Goal: Navigation & Orientation: Find specific page/section

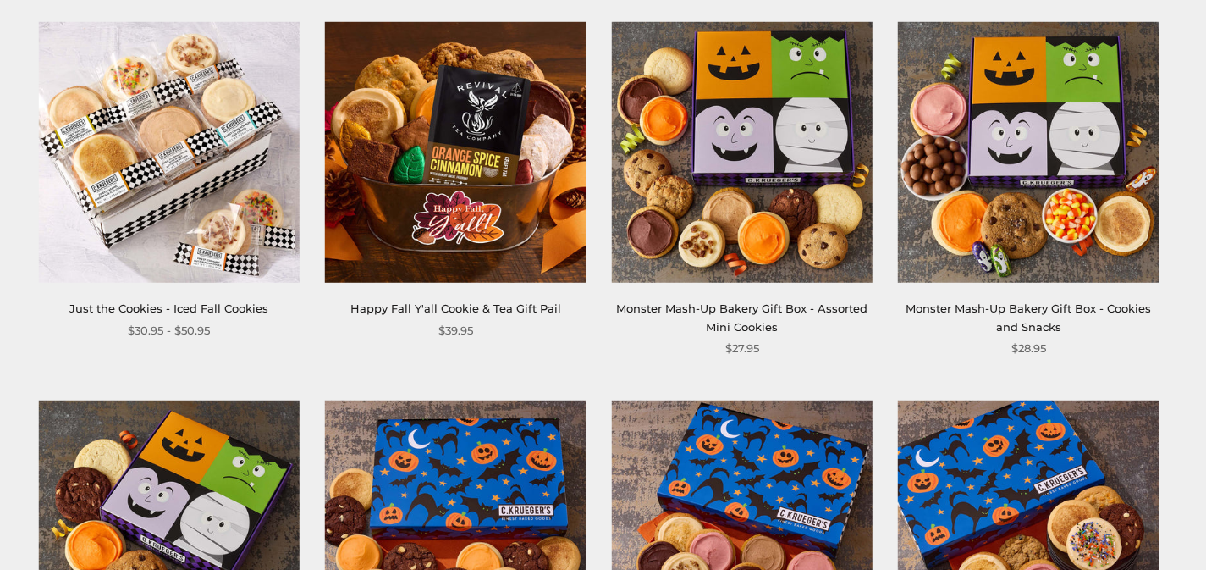
scroll to position [1503, 0]
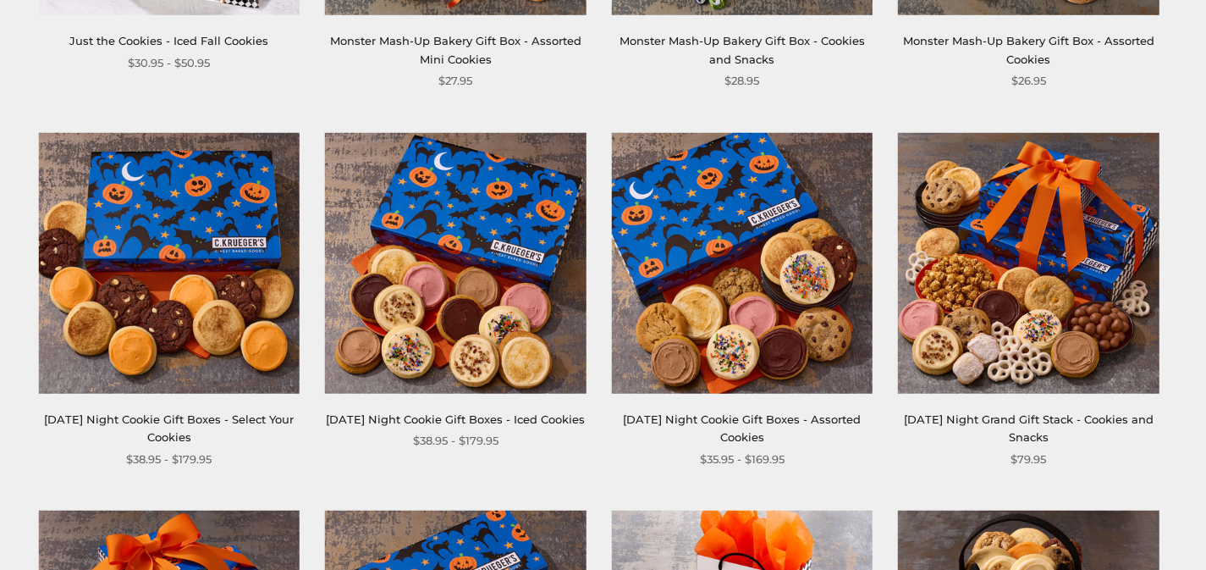
scroll to position [2190, 0]
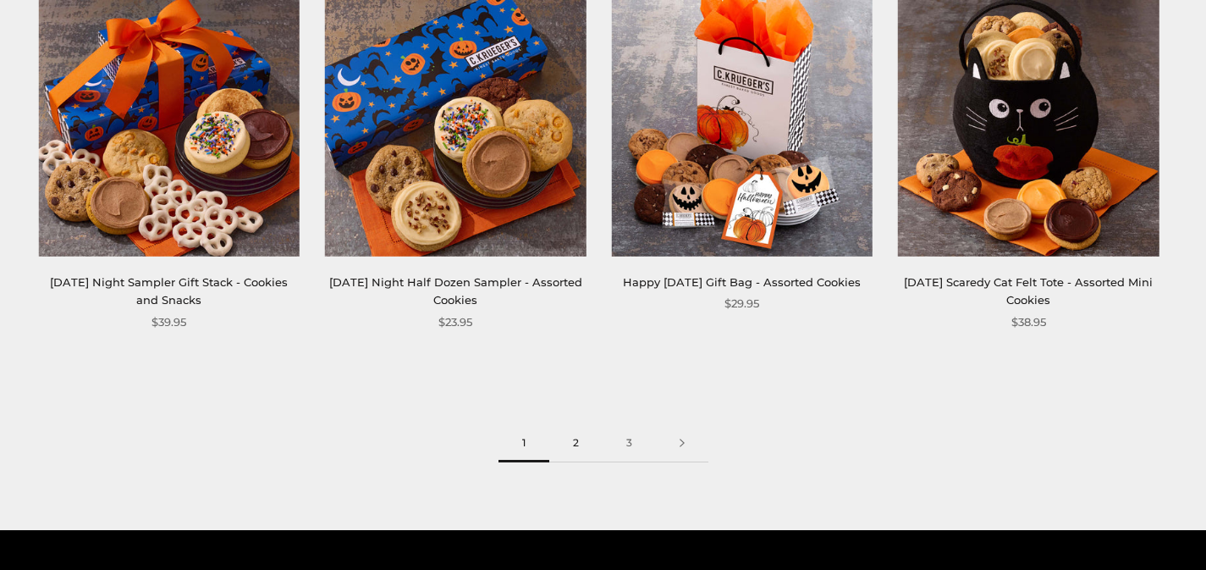
click at [577, 445] on link "2" at bounding box center [575, 443] width 53 height 38
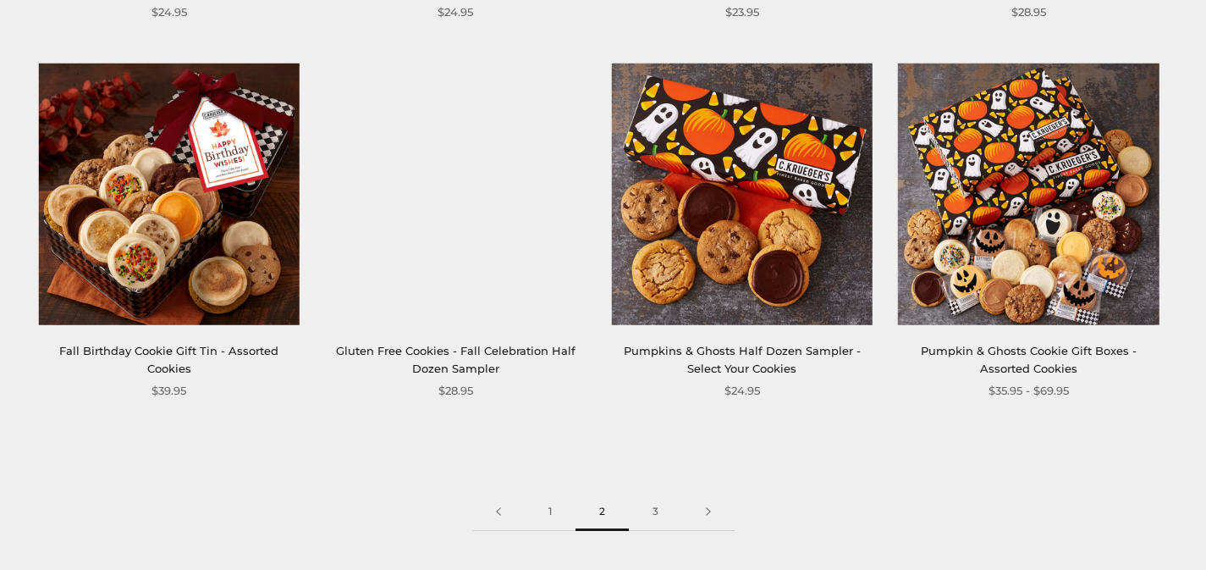
scroll to position [2422, 0]
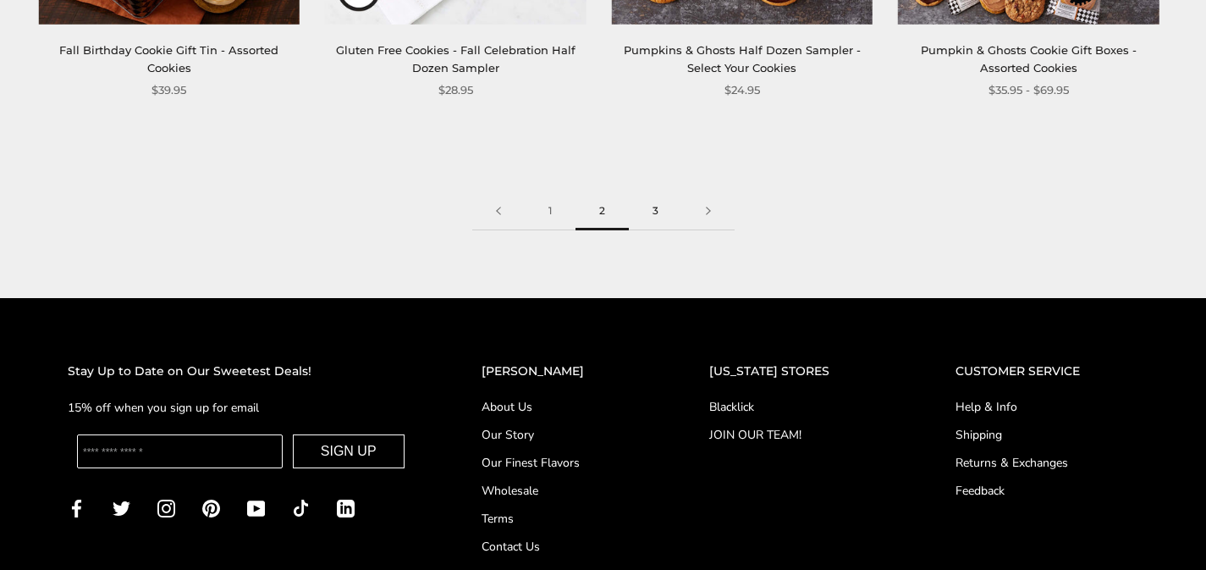
click at [652, 208] on link "3" at bounding box center [655, 211] width 53 height 38
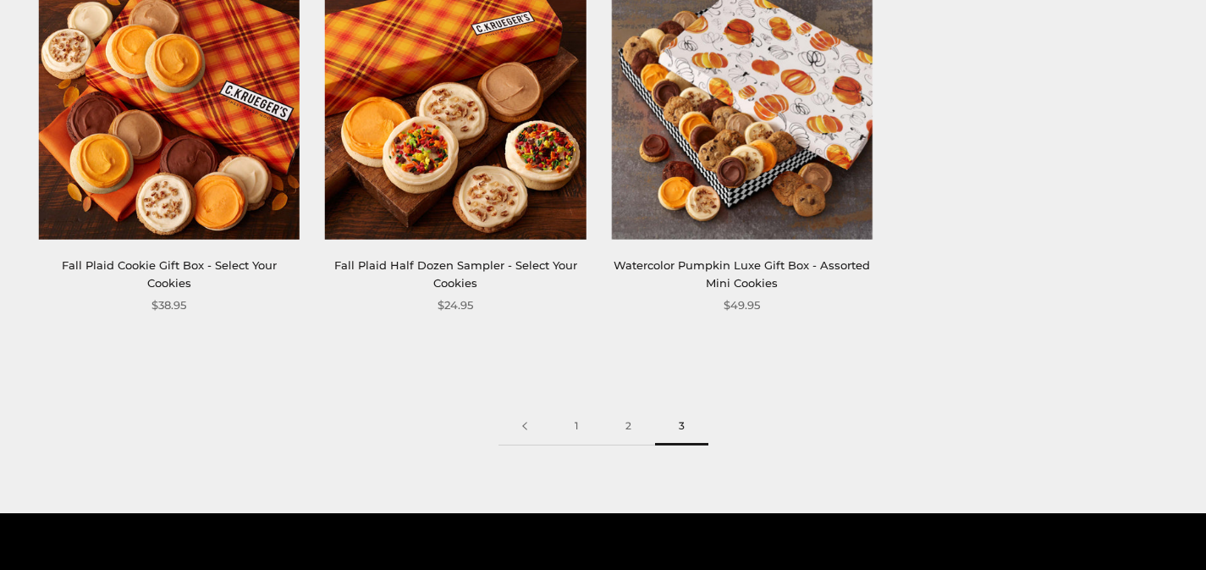
scroll to position [2436, 0]
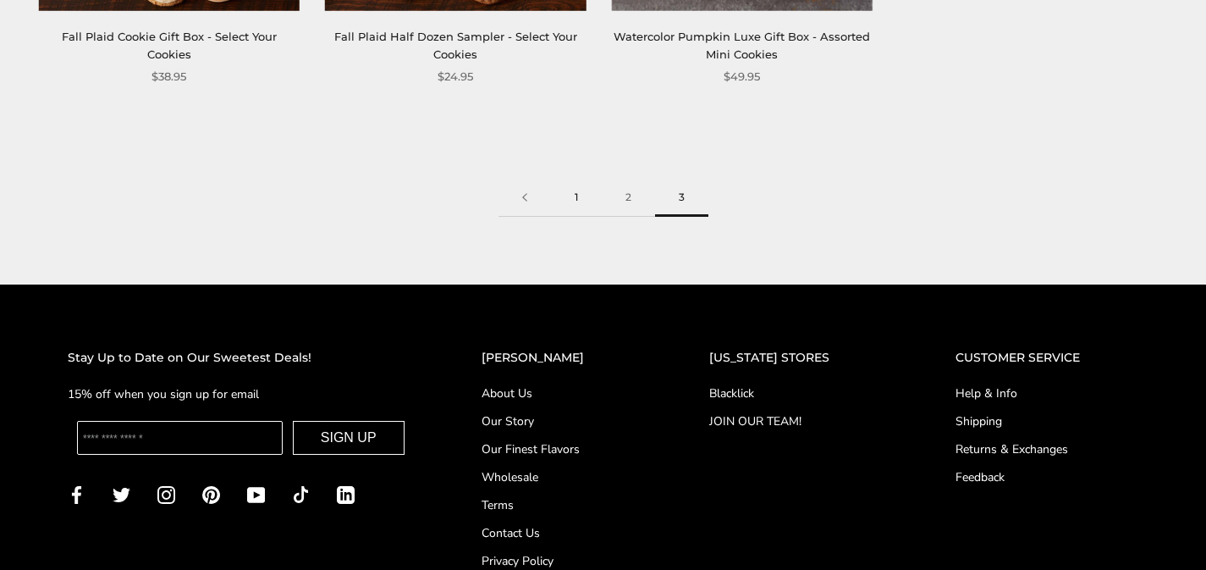
click at [568, 197] on link "1" at bounding box center [576, 198] width 51 height 38
